Goal: Transaction & Acquisition: Purchase product/service

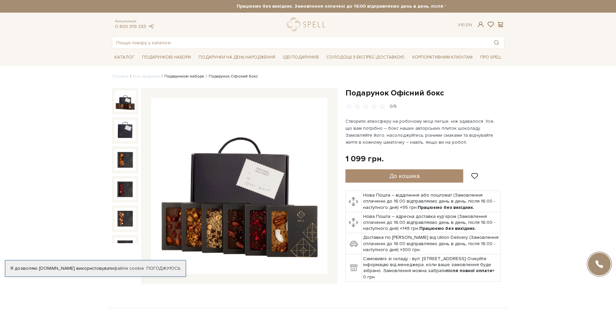
drag, startPoint x: 0, startPoint y: 0, endPoint x: 189, endPoint y: 76, distance: 203.8
click at [189, 76] on link "Подарункові набори" at bounding box center [184, 76] width 40 height 5
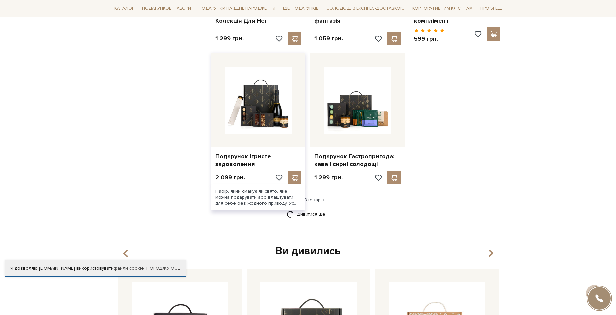
scroll to position [799, 0]
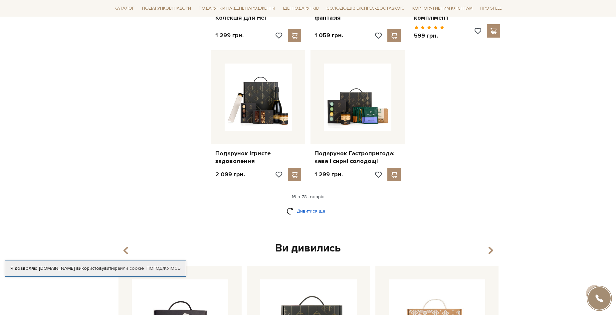
click at [308, 211] on link "Дивитися ще" at bounding box center [307, 211] width 43 height 12
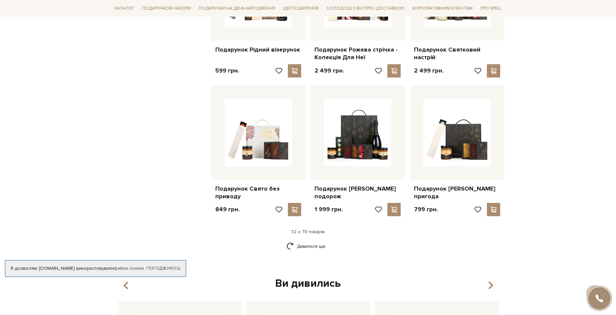
scroll to position [1464, 0]
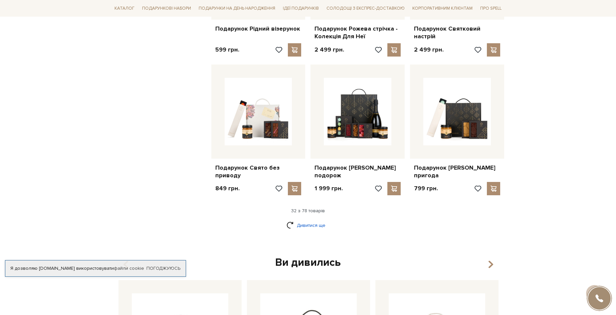
click at [314, 231] on link "Дивитися ще" at bounding box center [307, 226] width 43 height 12
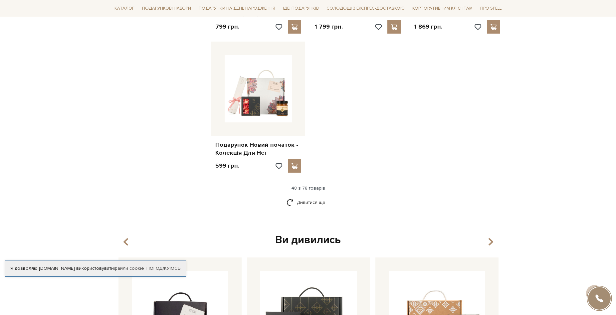
scroll to position [2329, 0]
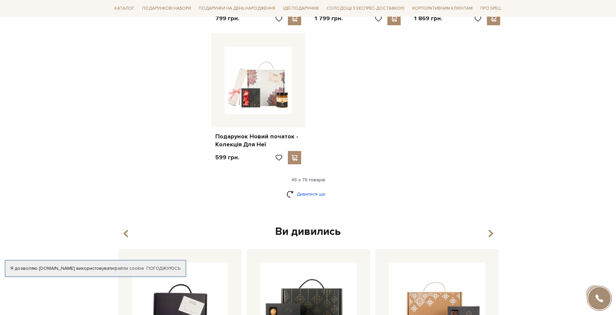
click at [316, 200] on link "Дивитися ще" at bounding box center [307, 194] width 43 height 12
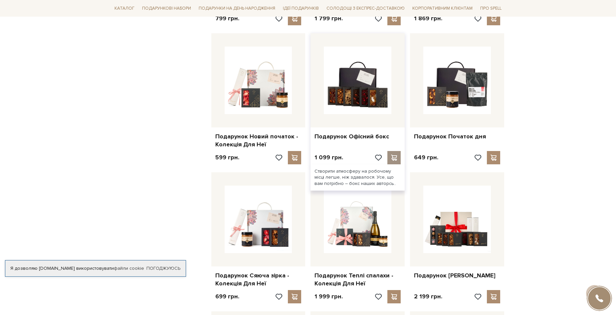
click at [393, 161] on span at bounding box center [394, 158] width 8 height 6
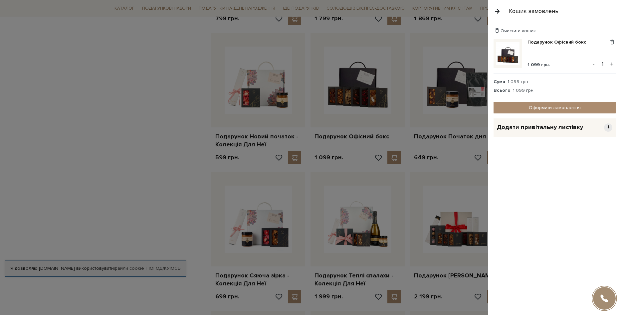
click at [135, 152] on div at bounding box center [310, 157] width 621 height 315
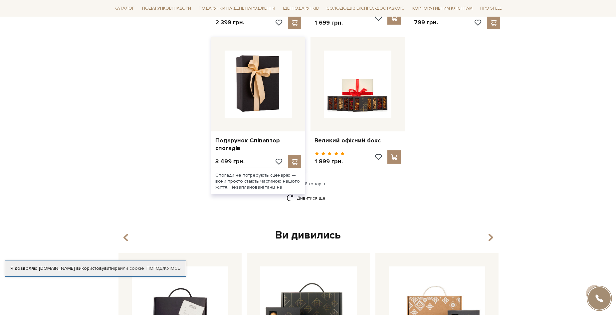
scroll to position [3061, 0]
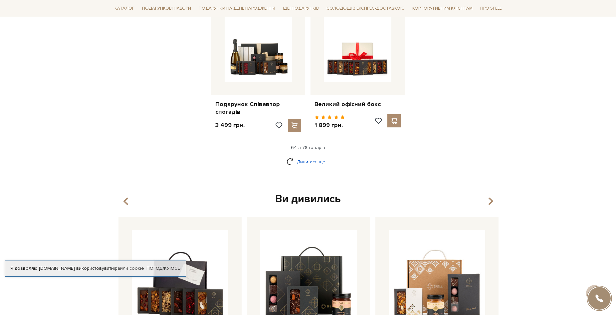
click at [312, 164] on link "Дивитися ще" at bounding box center [307, 162] width 43 height 12
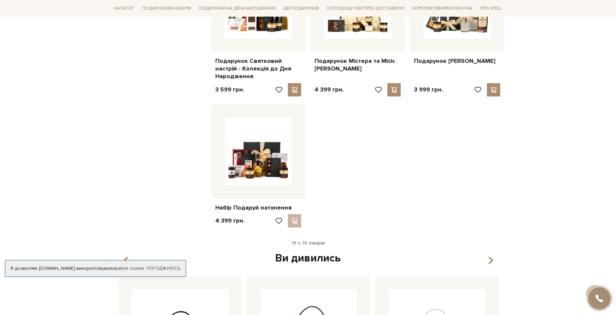
scroll to position [3693, 0]
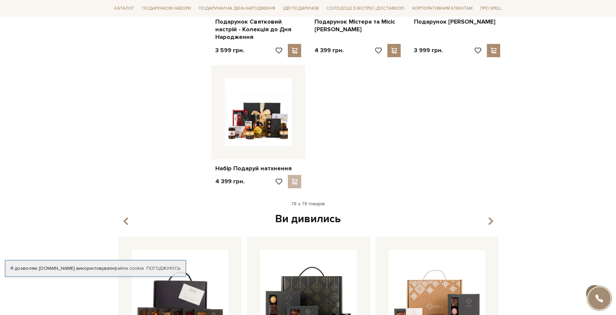
click at [600, 289] on span at bounding box center [594, 292] width 12 height 7
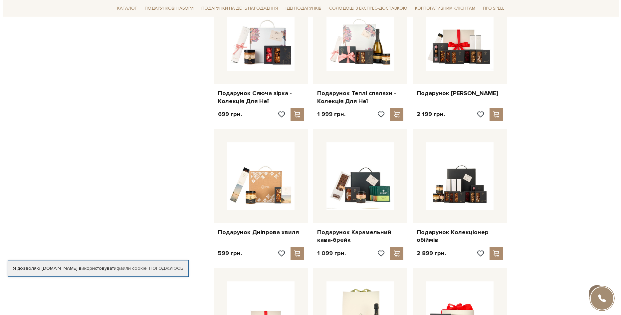
scroll to position [0, 0]
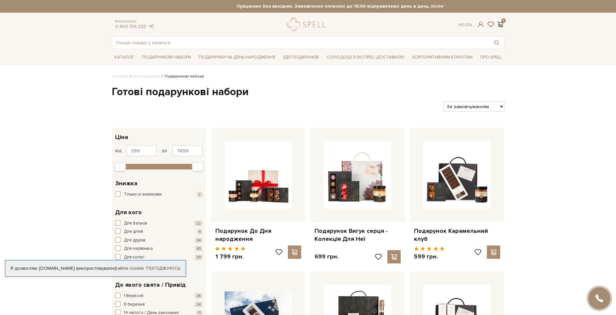
click at [503, 24] on span at bounding box center [500, 24] width 8 height 7
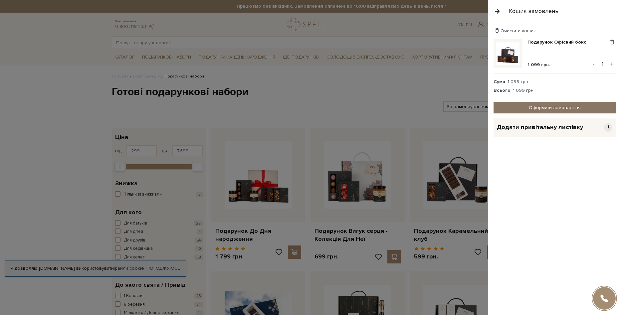
click at [551, 106] on link "Оформити замовлення" at bounding box center [554, 108] width 122 height 12
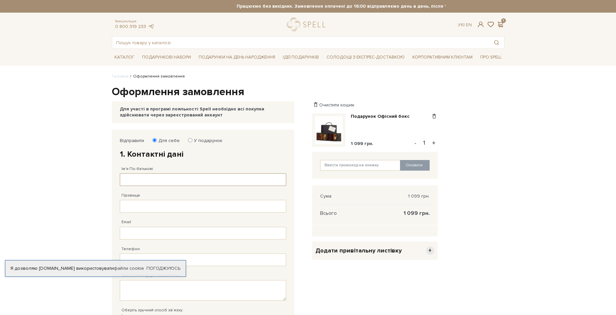
click at [166, 176] on input "Ім'я По-батькові" at bounding box center [203, 179] width 166 height 13
type input "Оксана"
click at [169, 206] on input "Прізвище" at bounding box center [203, 206] width 166 height 13
type input "Литвин"
click at [167, 233] on input "Email" at bounding box center [203, 233] width 166 height 13
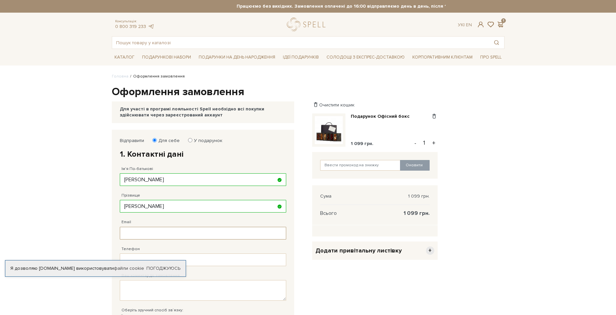
type input "nk007@ukr.net"
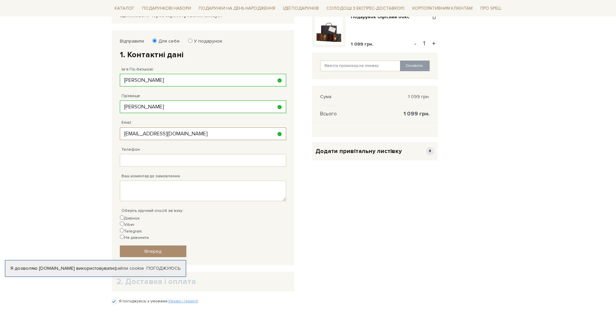
scroll to position [100, 0]
click at [196, 161] on input "Телефон" at bounding box center [203, 160] width 166 height 13
type input "38 (098) 636 97 44"
click at [131, 217] on label "Дзвінок" at bounding box center [130, 218] width 20 height 6
click at [124, 217] on input "Дзвінок" at bounding box center [122, 217] width 4 height 4
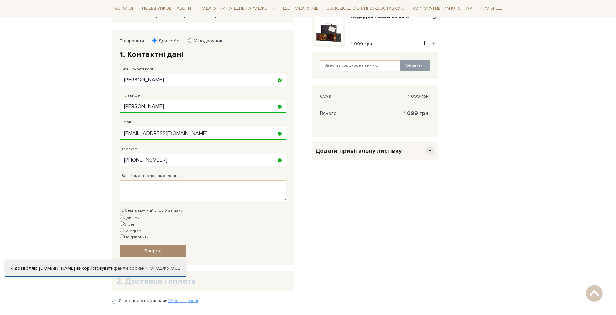
radio input "true"
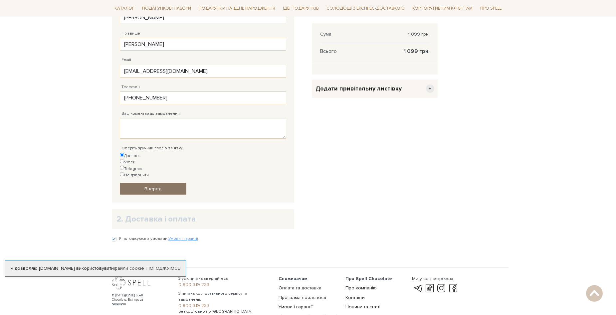
scroll to position [166, 0]
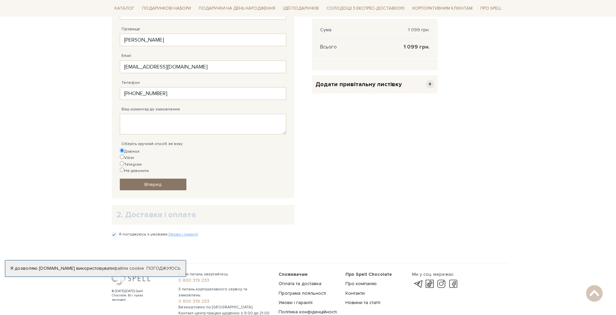
click at [166, 179] on link "Вперед" at bounding box center [153, 185] width 67 height 12
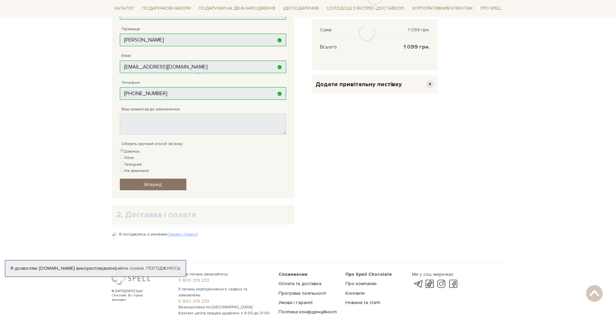
scroll to position [130, 0]
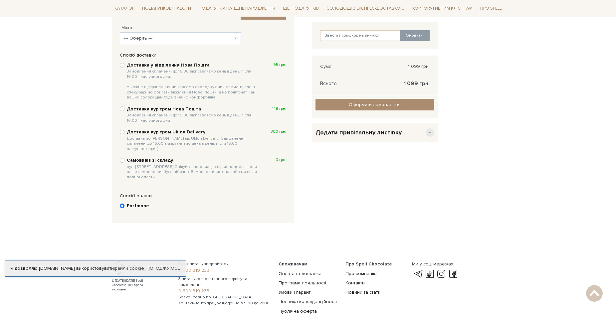
click at [137, 65] on b "Доставка у відділення Нова Пошта Замовлення сплаченні до 16:00 відправляємо ден…" at bounding box center [193, 81] width 133 height 38
click at [124, 65] on input "Доставка у відділення Нова Пошта Замовлення сплаченні до 16:00 відправляємо ден…" at bounding box center [122, 65] width 5 height 5
radio input "true"
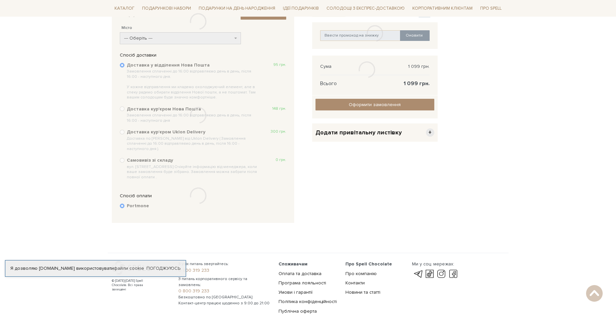
click at [151, 40] on div at bounding box center [198, 21] width 173 height 43
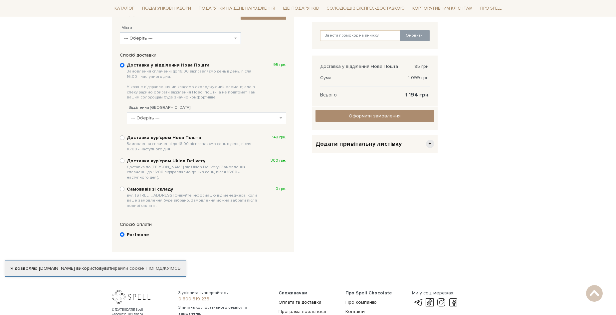
click at [151, 41] on span "--- Оберіть ---" at bounding box center [178, 38] width 109 height 7
type input "c"
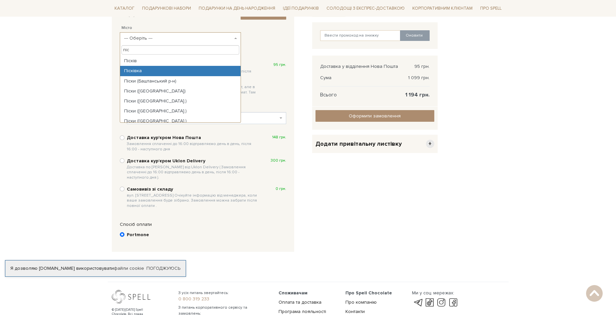
type input "піс"
select select "Пісківка"
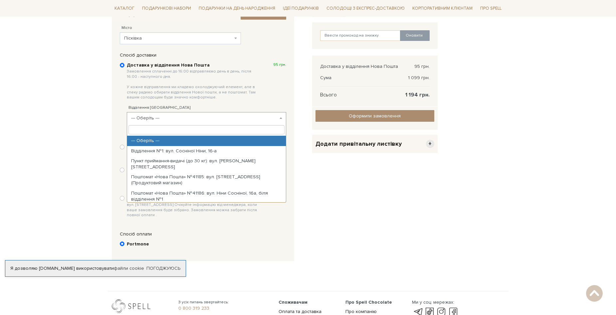
click at [157, 120] on span "--- Оберіть ---" at bounding box center [204, 118] width 147 height 7
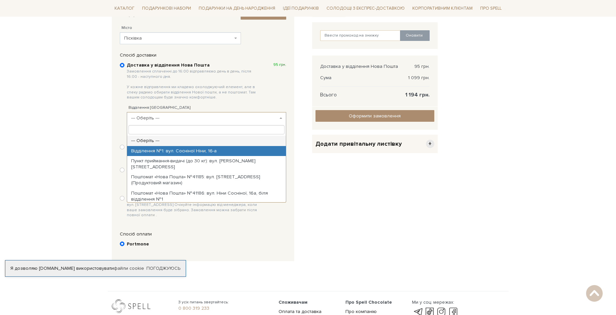
select select "Відділення №1: вул. Сосніної Ніни, 16-а"
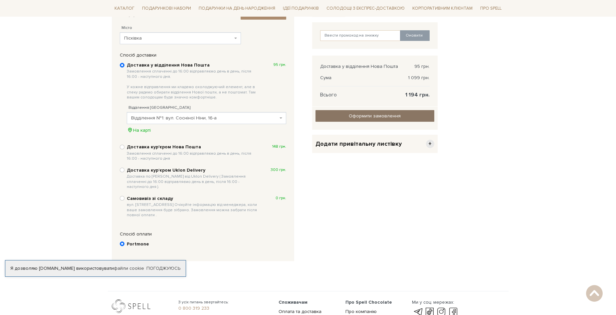
click at [338, 116] on input "Оформити замовлення" at bounding box center [374, 116] width 119 height 12
